Goal: Navigation & Orientation: Find specific page/section

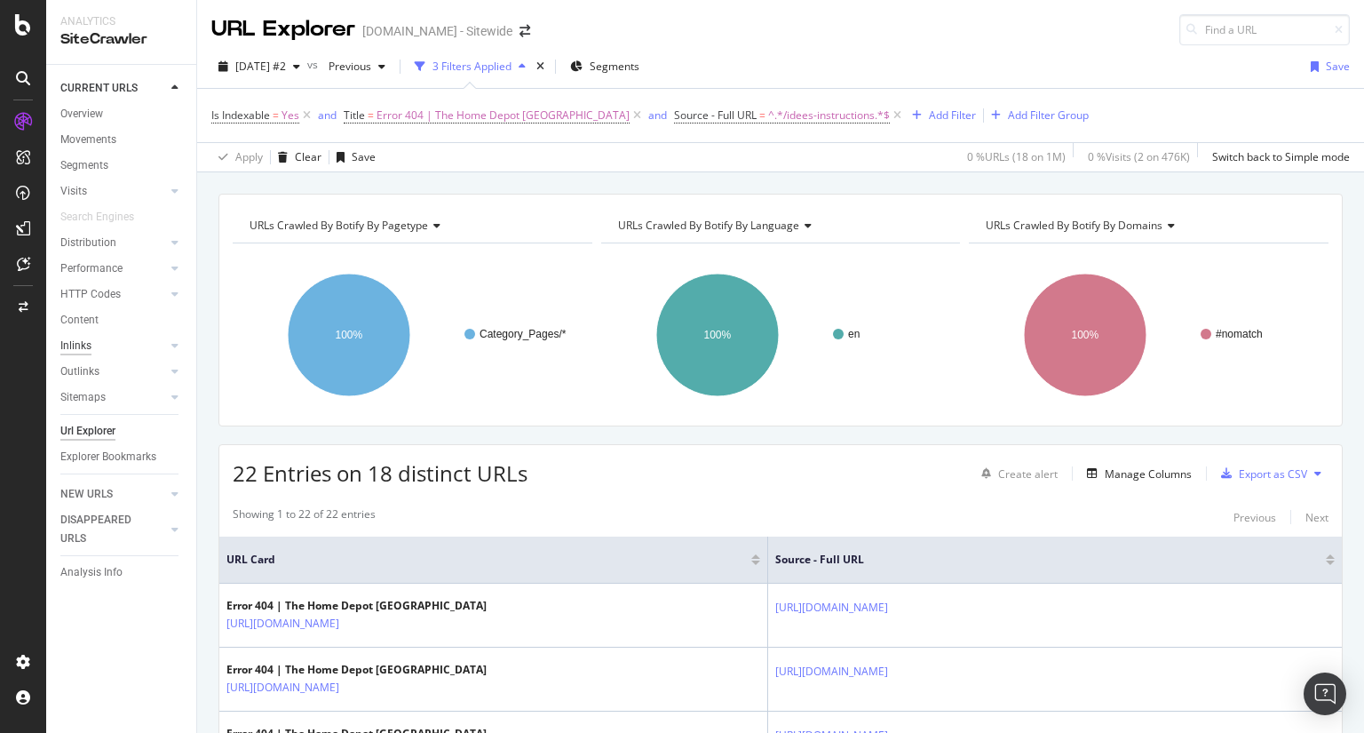
click at [83, 352] on div "Inlinks" at bounding box center [75, 346] width 31 height 19
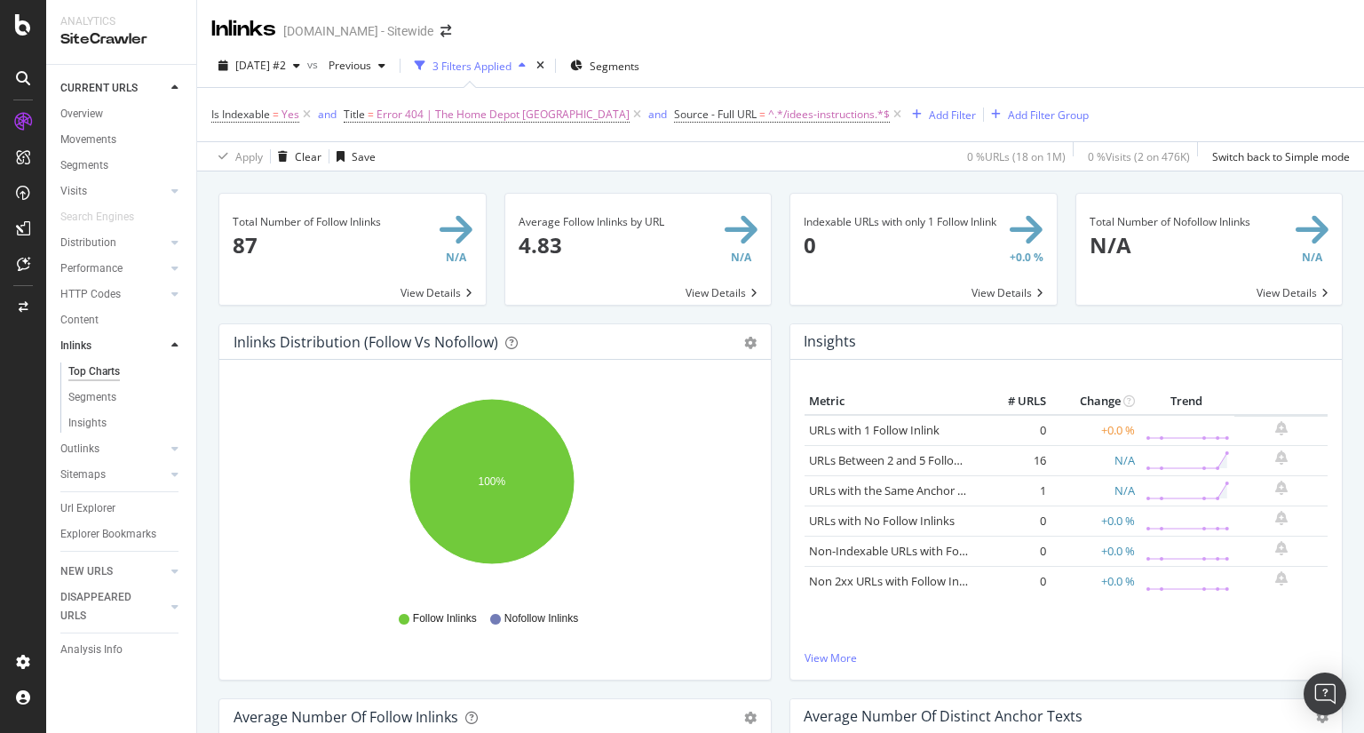
click at [6, 14] on div at bounding box center [23, 24] width 43 height 21
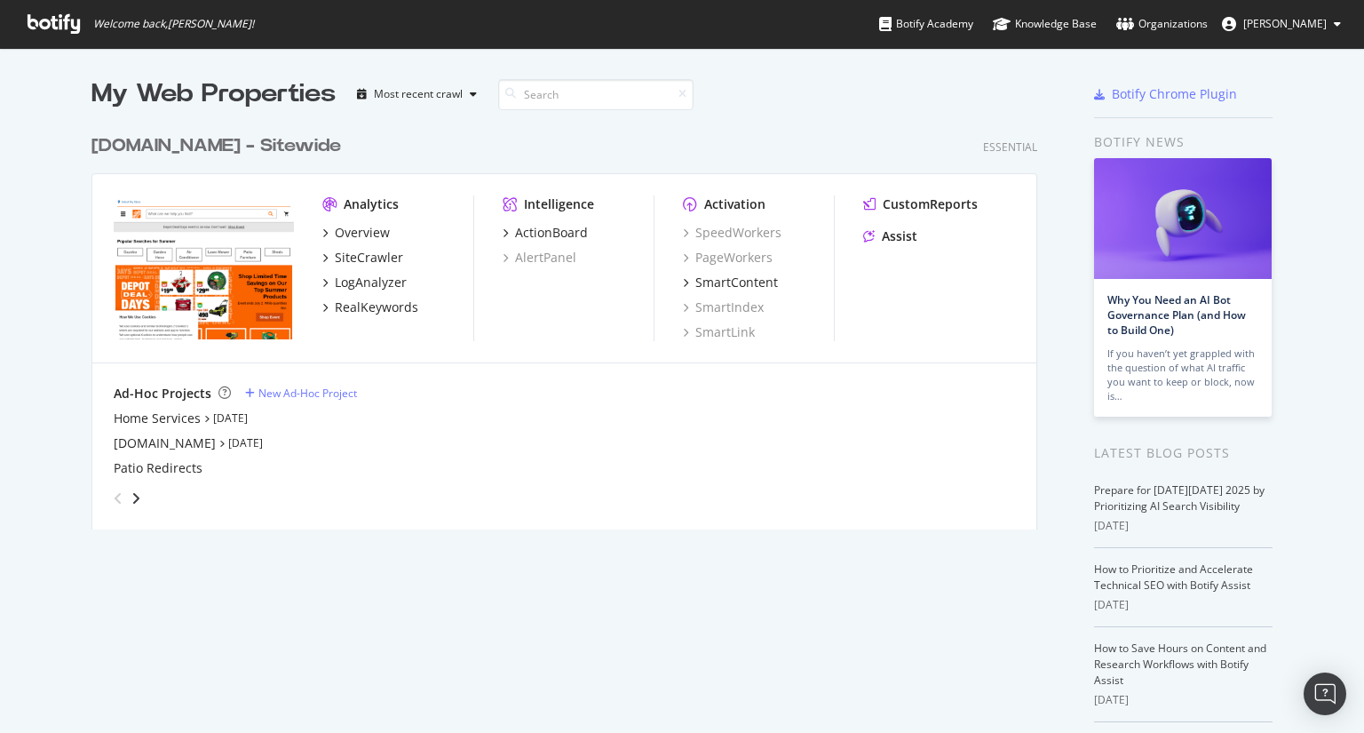
scroll to position [719, 1336]
